Goal: Task Accomplishment & Management: Use online tool/utility

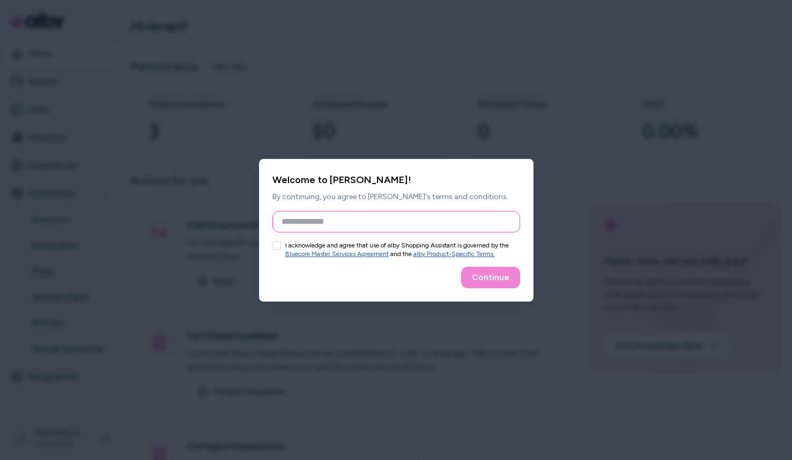
click at [445, 225] on input "Full Name" at bounding box center [397, 221] width 248 height 21
type input "******"
click at [276, 246] on button "I acknowledge and agree that use of alby Shopping Assistant is governed by the …" at bounding box center [277, 245] width 9 height 9
click at [504, 274] on button "Continue" at bounding box center [490, 277] width 59 height 21
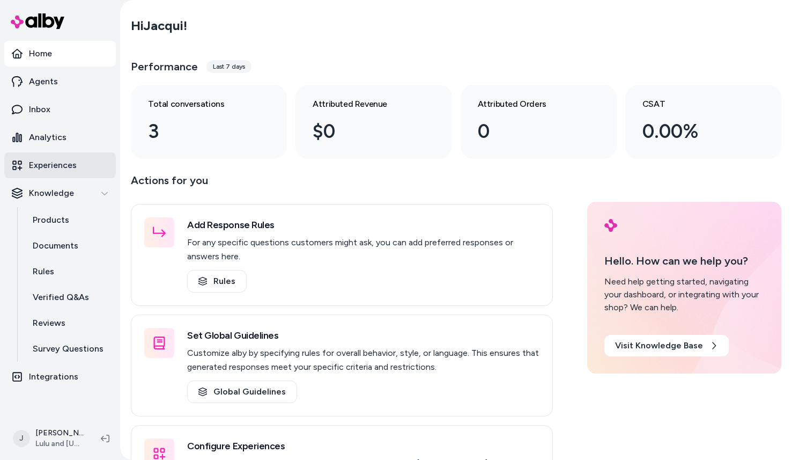
click at [64, 163] on p "Experiences" at bounding box center [53, 165] width 48 height 13
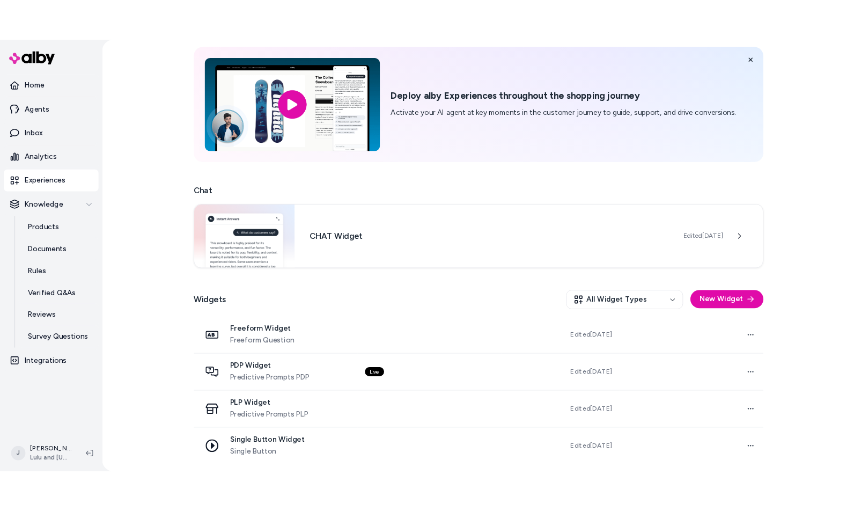
scroll to position [33, 0]
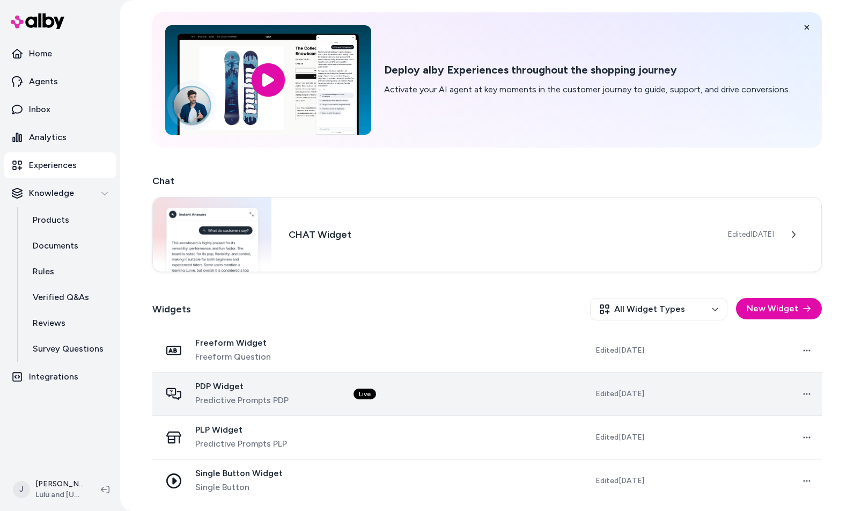
click at [282, 391] on span "PDP Widget" at bounding box center [241, 386] width 93 height 11
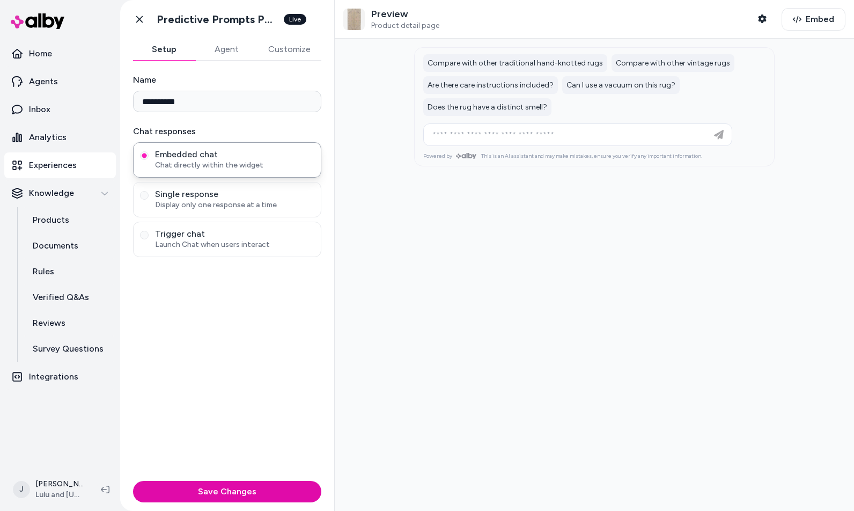
click at [234, 50] on button "Agent" at bounding box center [226, 49] width 62 height 21
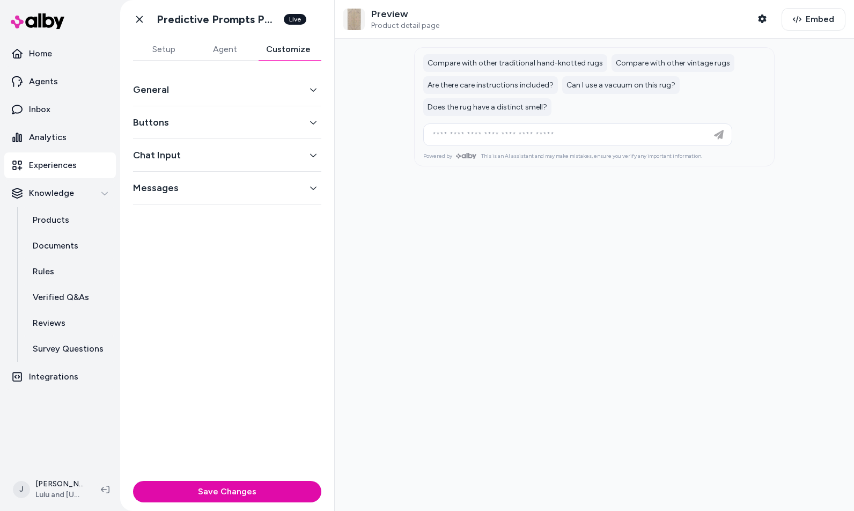
click at [291, 48] on button "Customize" at bounding box center [288, 49] width 66 height 21
